Goal: Transaction & Acquisition: Purchase product/service

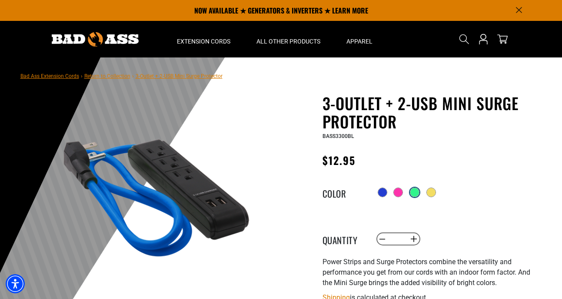
click at [419, 194] on div at bounding box center [414, 192] width 9 height 9
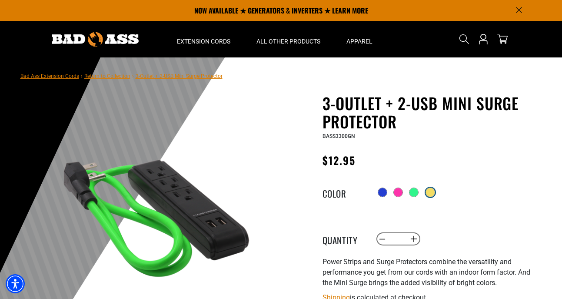
click at [435, 194] on div at bounding box center [430, 192] width 9 height 9
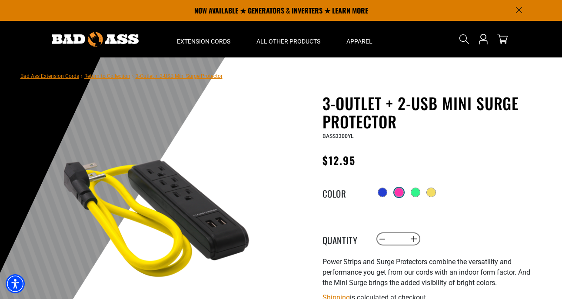
click at [402, 194] on div at bounding box center [399, 192] width 9 height 9
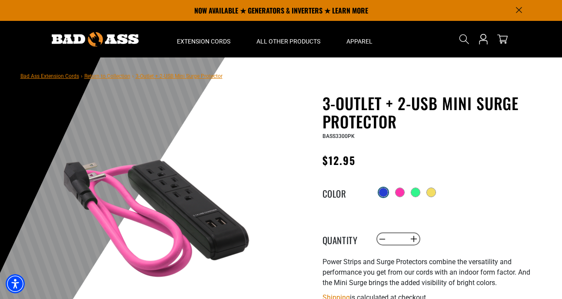
click at [381, 193] on div at bounding box center [383, 192] width 9 height 9
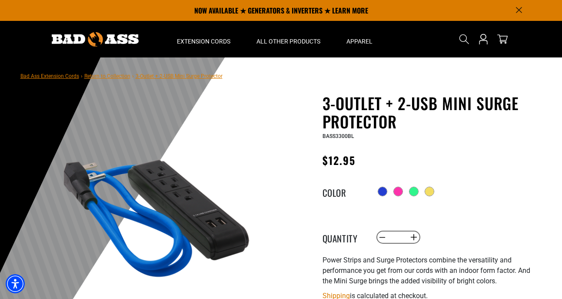
click at [137, 175] on img at bounding box center [151, 221] width 210 height 210
click at [173, 205] on img at bounding box center [151, 221] width 210 height 210
